Goal: Check status: Check status

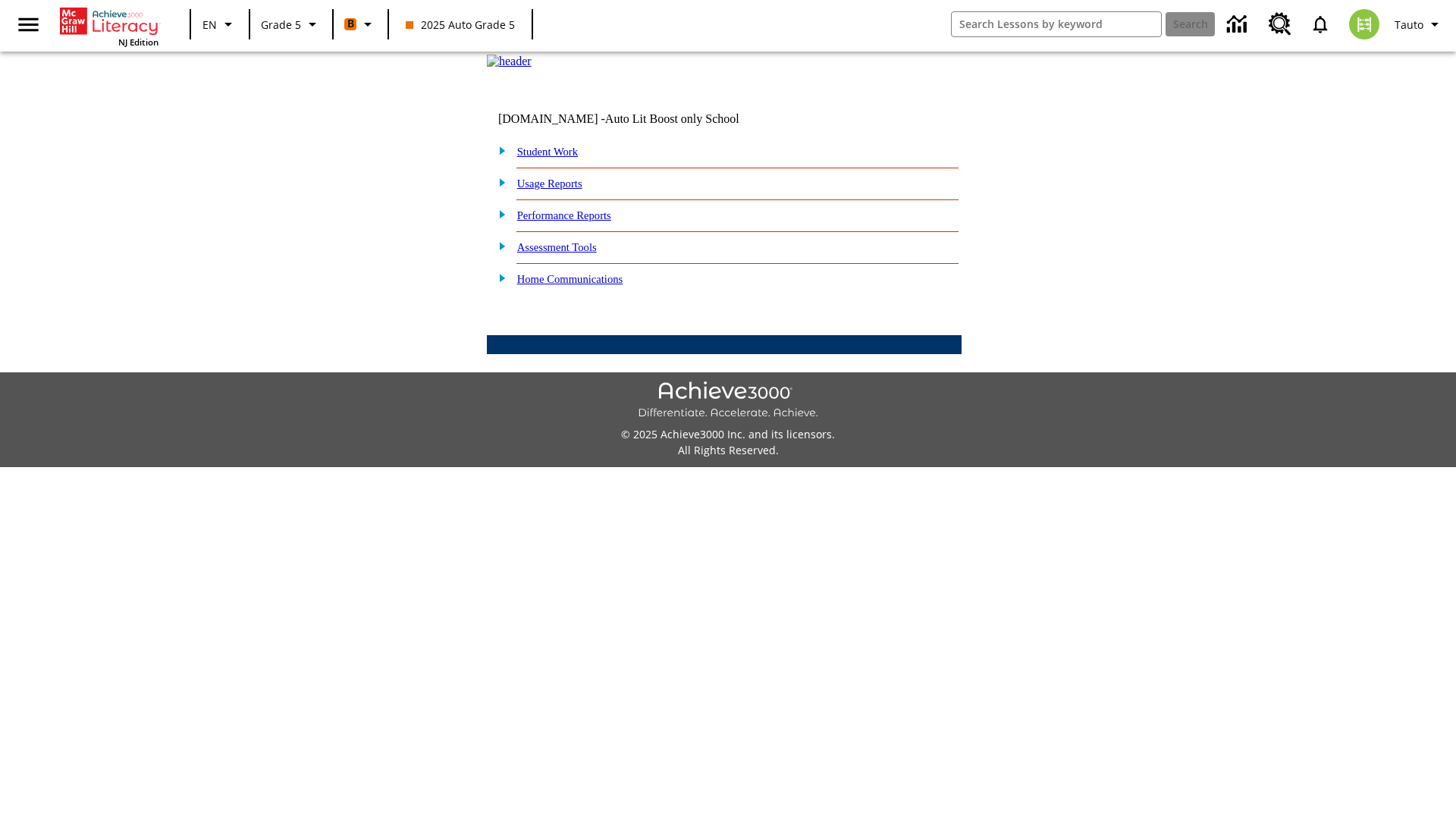
click at [557, 158] on link "Student Work" at bounding box center [548, 152] width 61 height 12
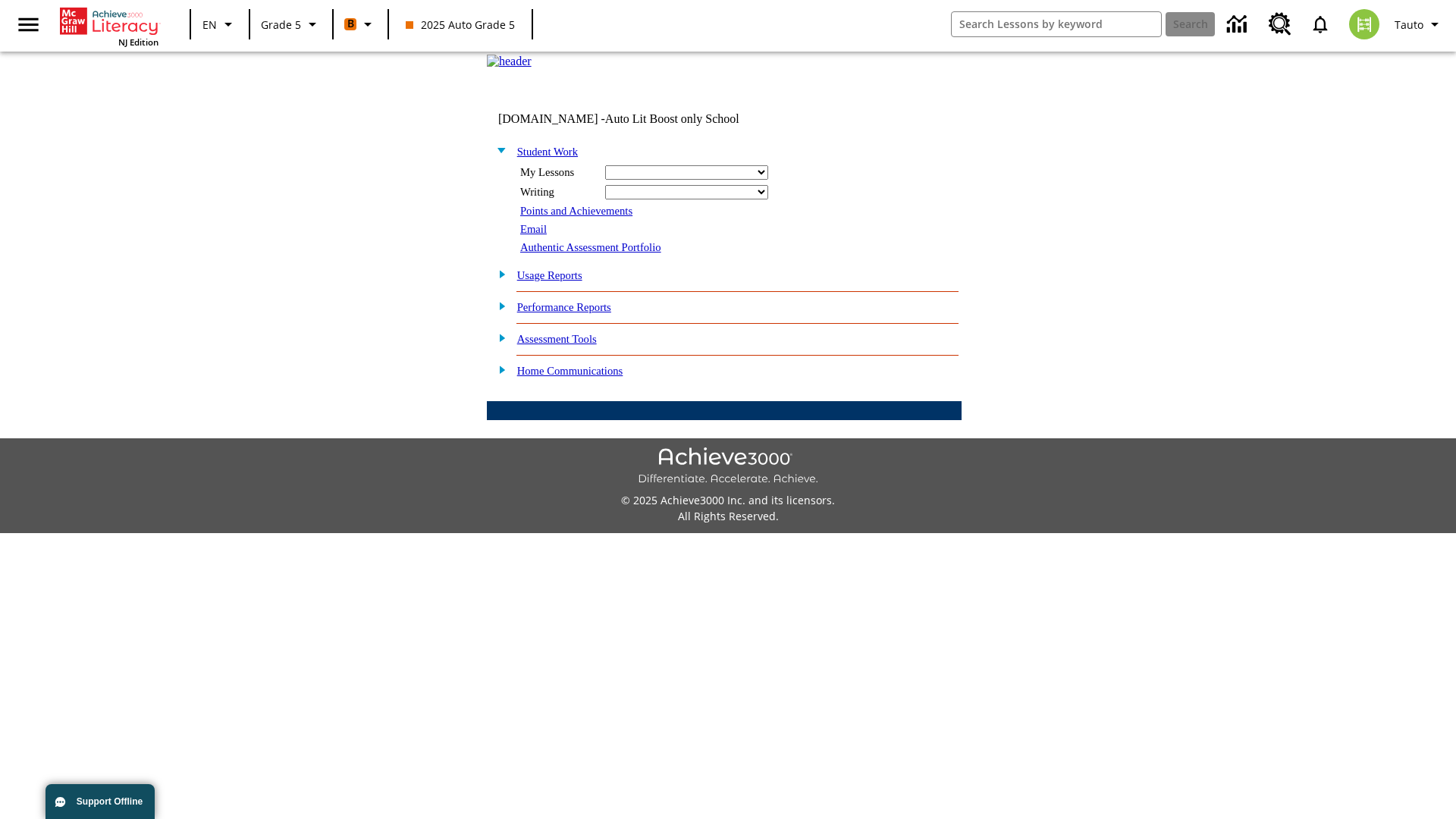
select select "/options/reports/?report_id=12&atype=4&section=2"
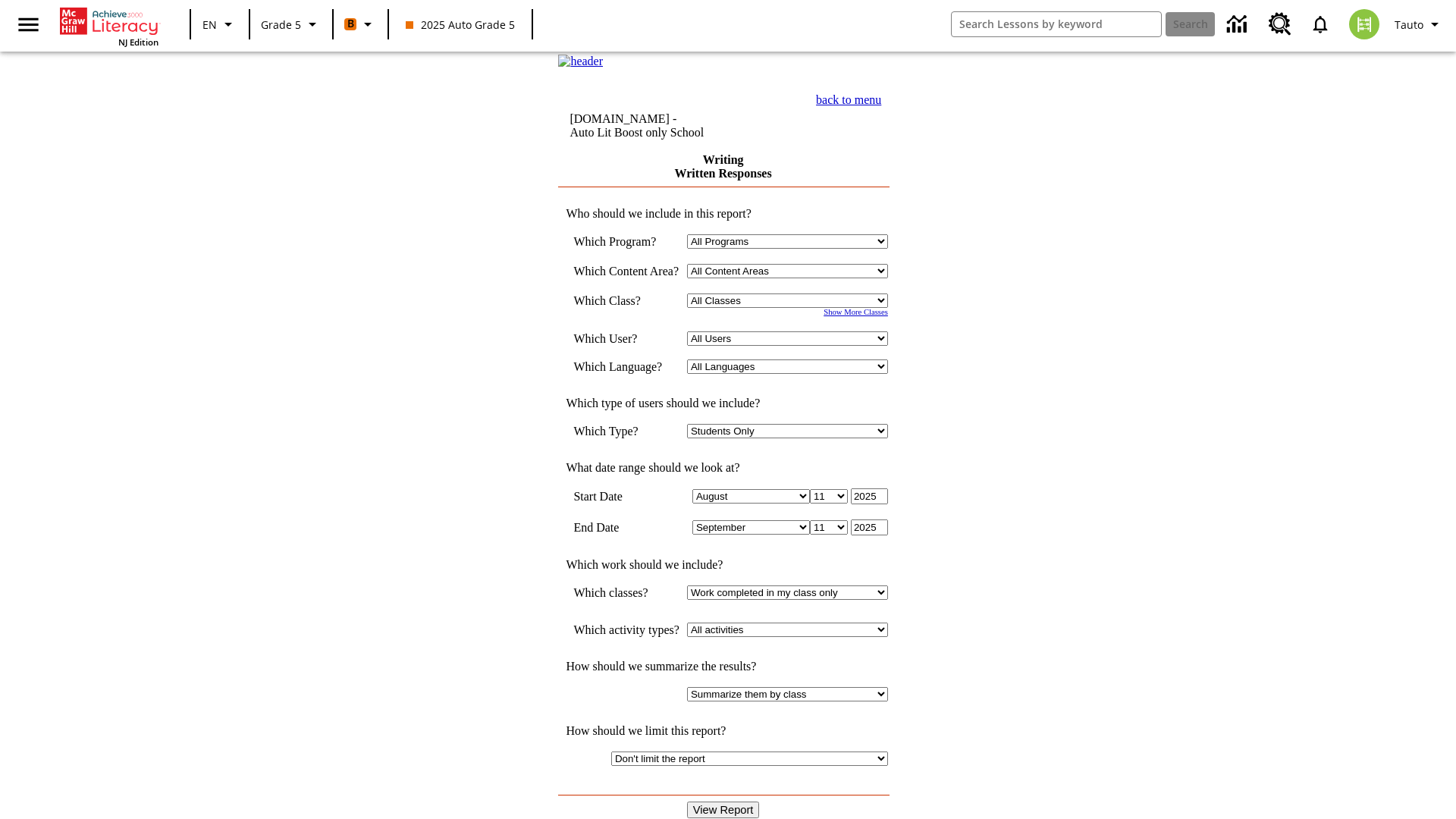
click at [793, 307] on select "Select a Class: All Classes 2025 Auto Grade 5 OL 2025 Auto Grade 6" at bounding box center [788, 301] width 201 height 15
select select "11133131"
